Goal: Transaction & Acquisition: Purchase product/service

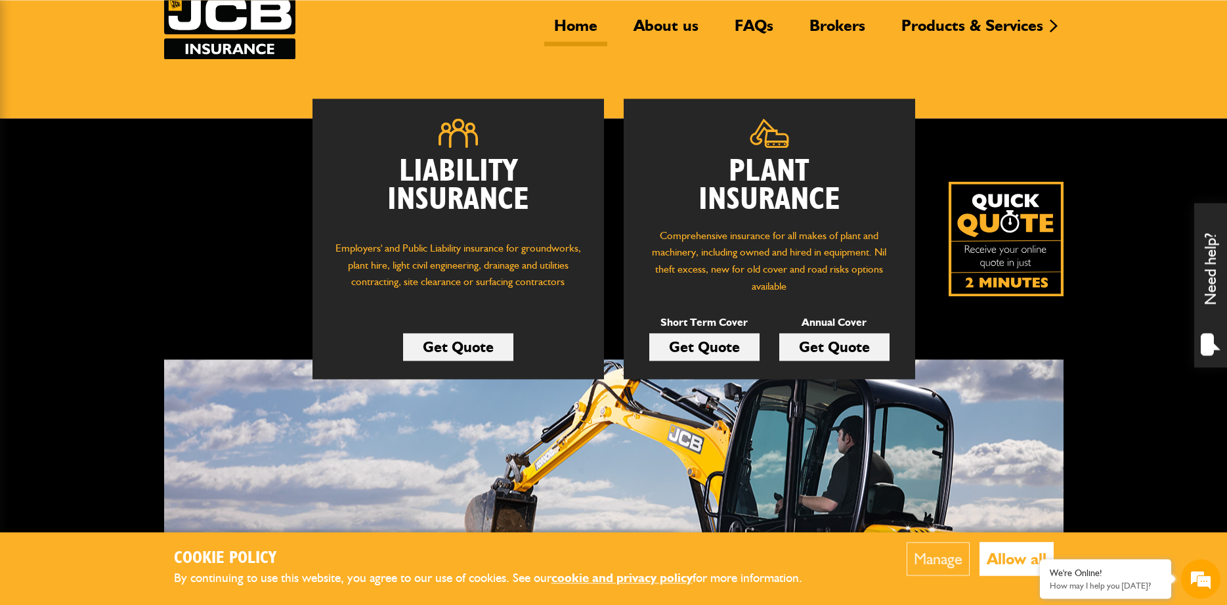
scroll to position [335, 0]
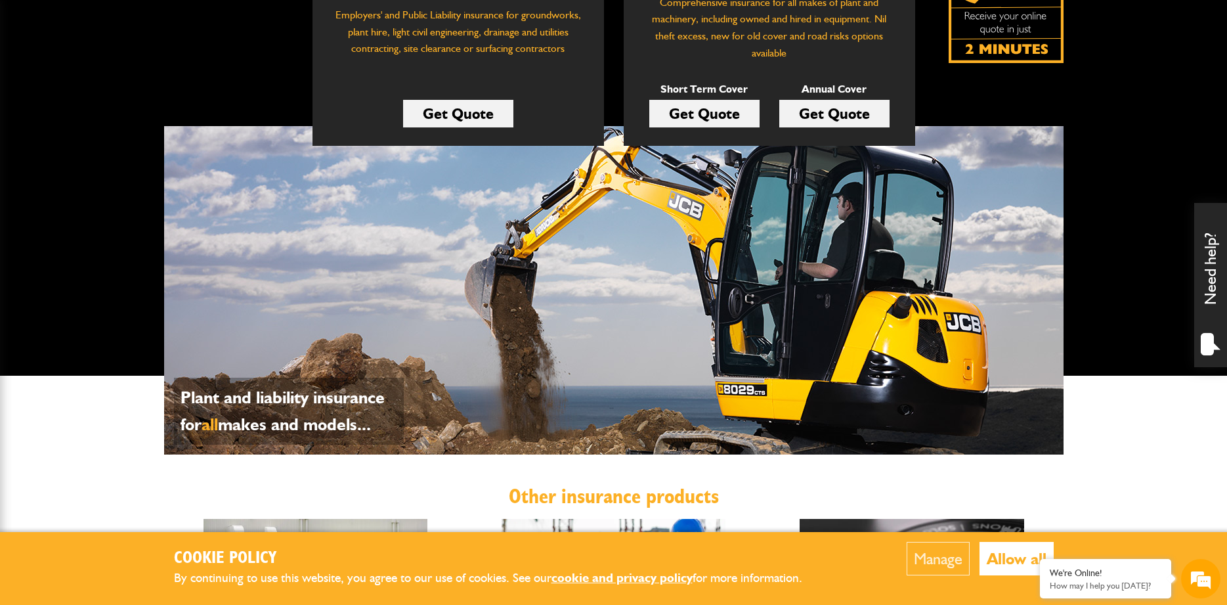
click at [1010, 555] on button "Allow all" at bounding box center [1016, 558] width 74 height 33
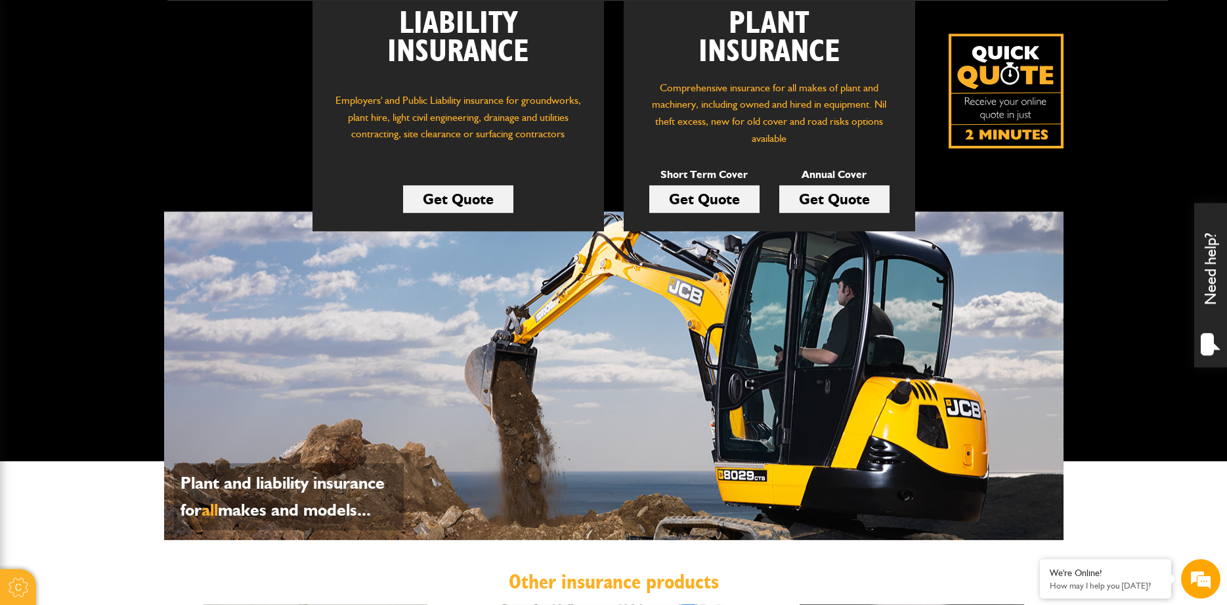
scroll to position [201, 0]
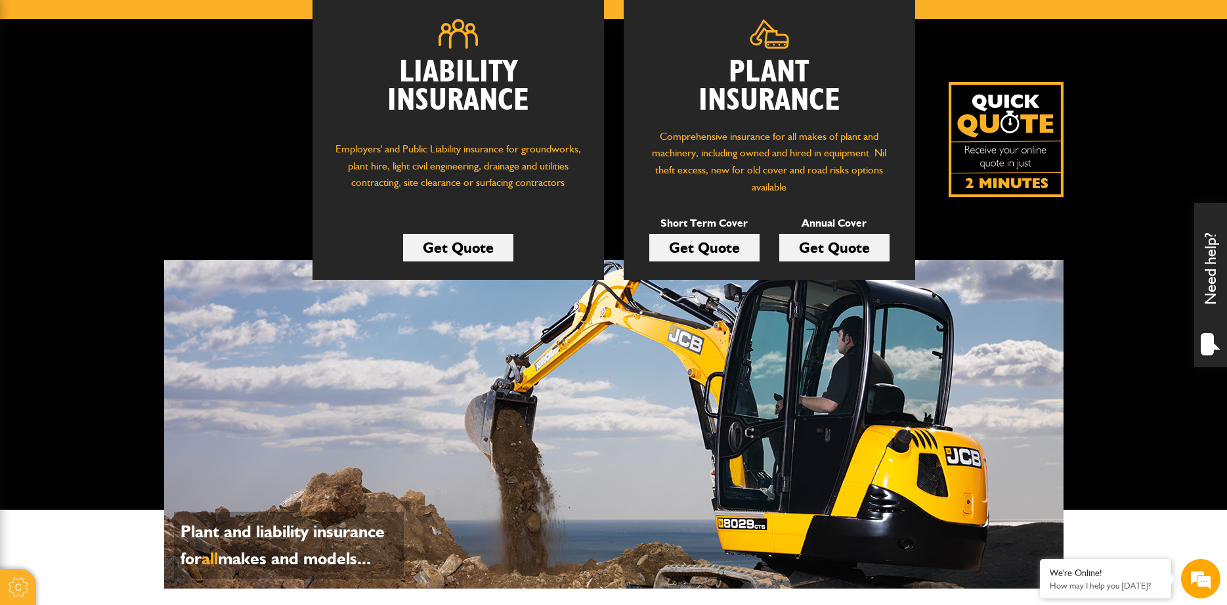
click at [450, 242] on link "Get Quote" at bounding box center [458, 248] width 110 height 28
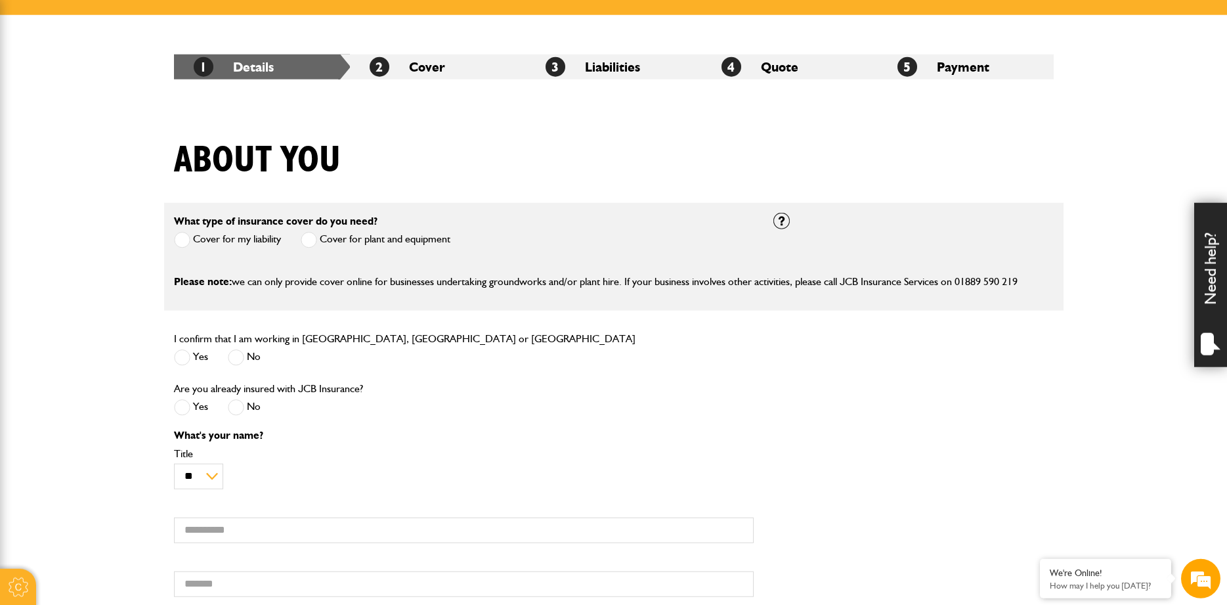
scroll to position [268, 0]
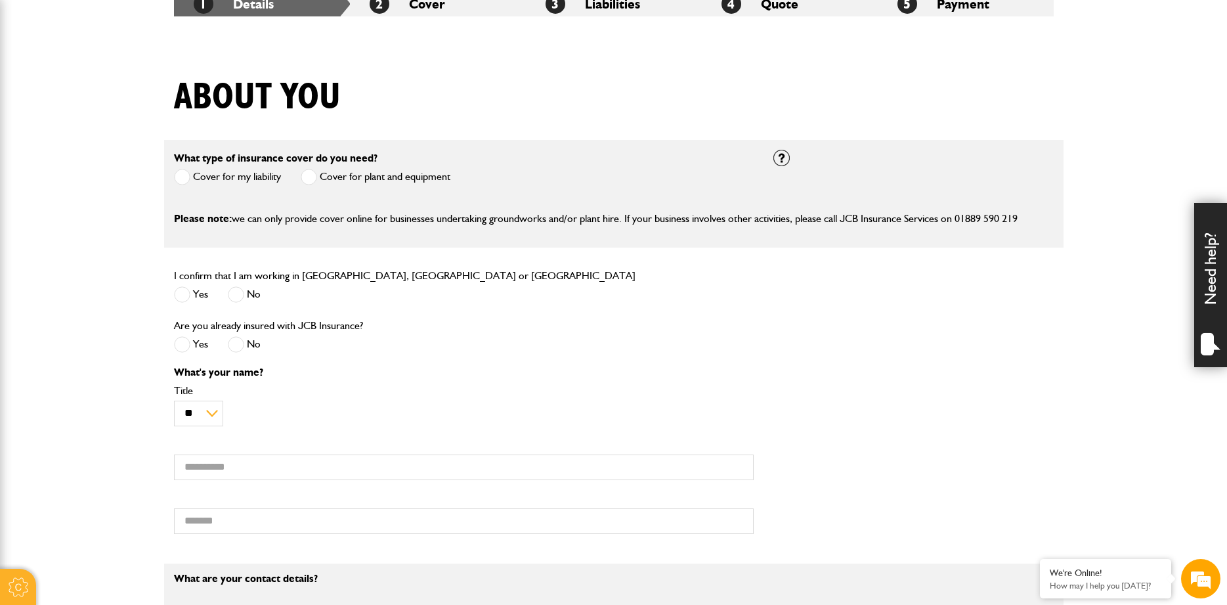
click at [186, 293] on span at bounding box center [182, 294] width 16 height 16
click at [238, 342] on span at bounding box center [236, 344] width 16 height 16
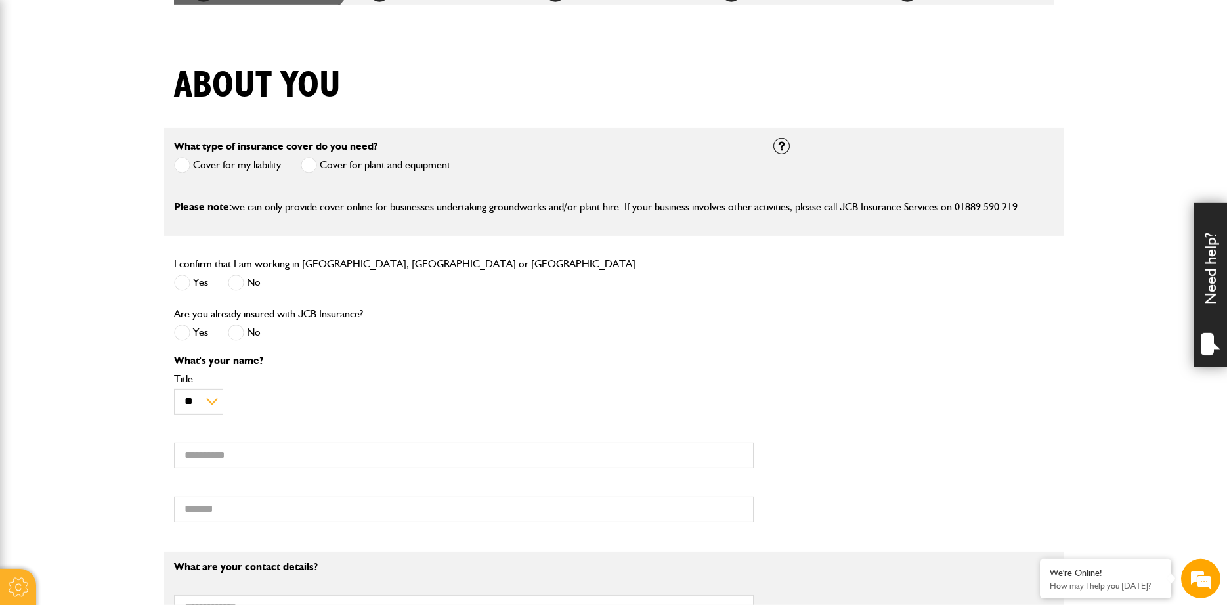
scroll to position [536, 0]
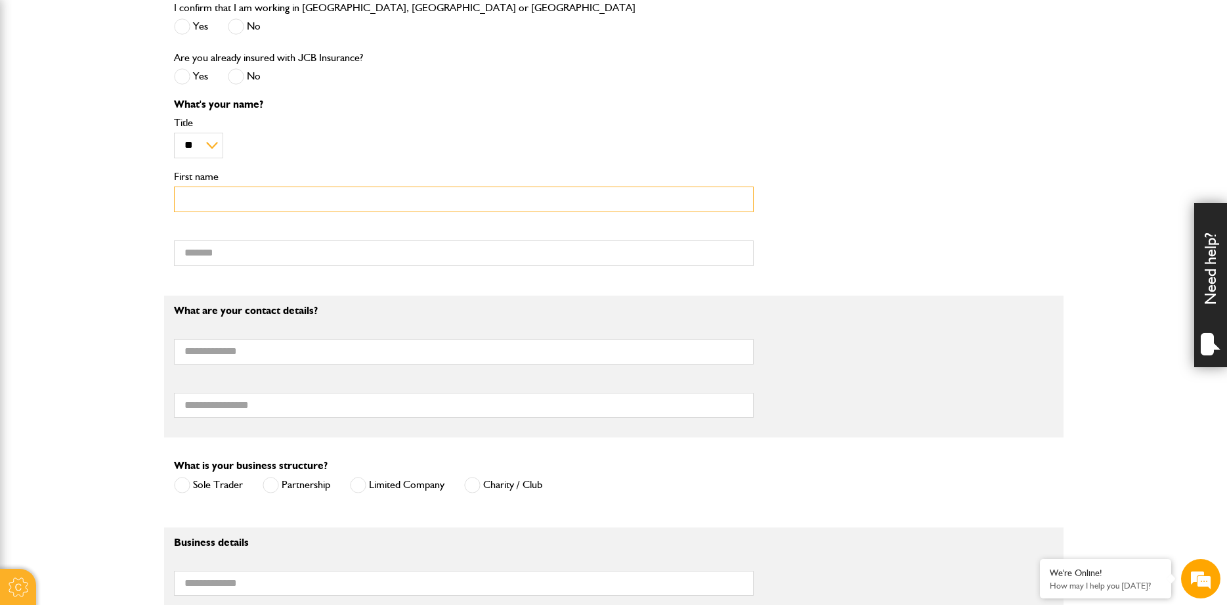
click at [212, 194] on input "First name" at bounding box center [464, 199] width 580 height 26
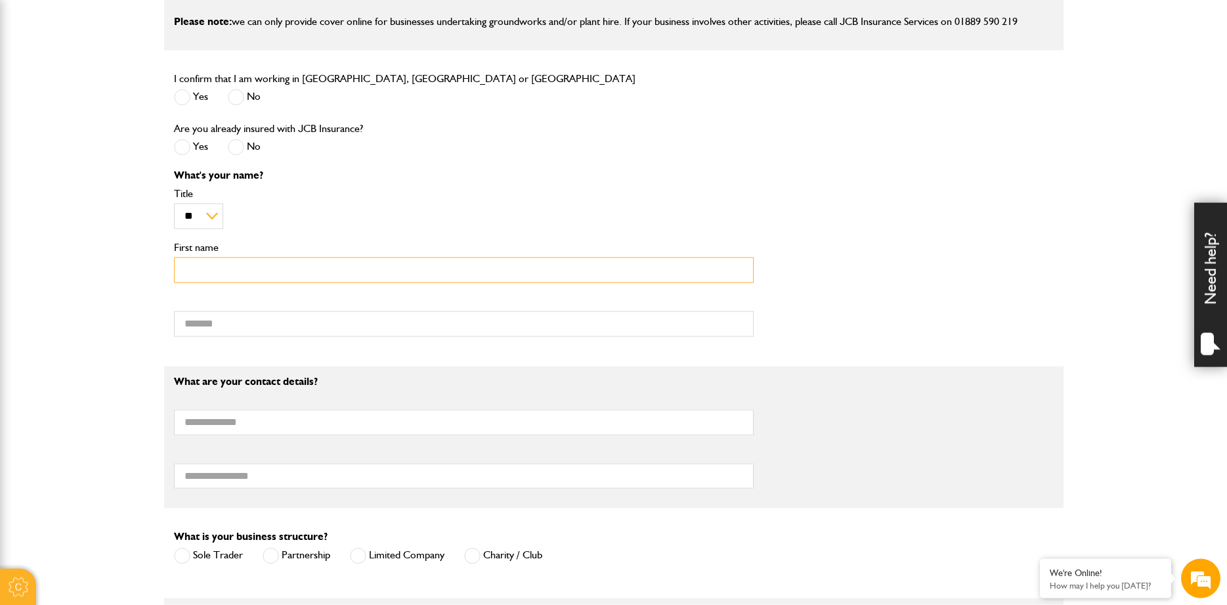
scroll to position [402, 0]
